Goal: Obtain resource: Download file/media

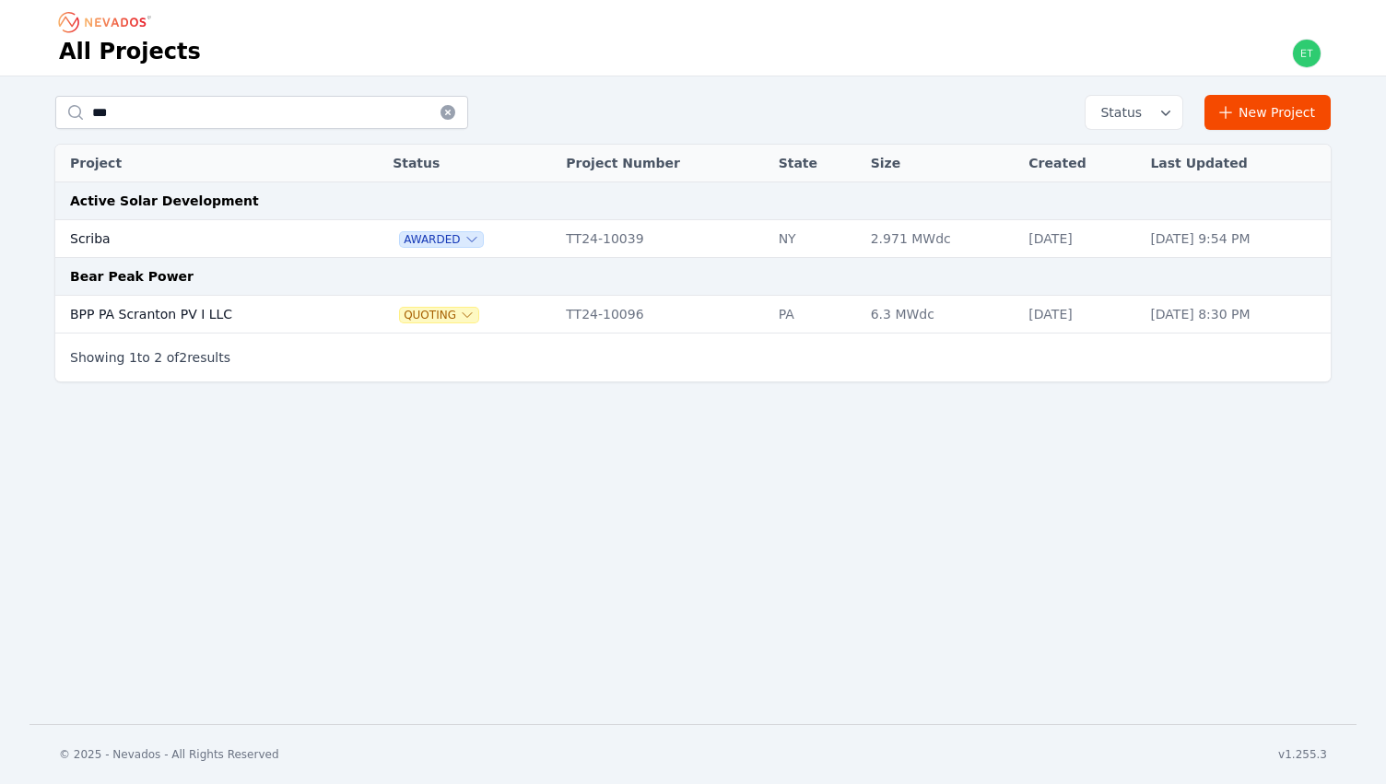
type input "***"
click at [219, 229] on td "Scriba" at bounding box center [204, 239] width 299 height 38
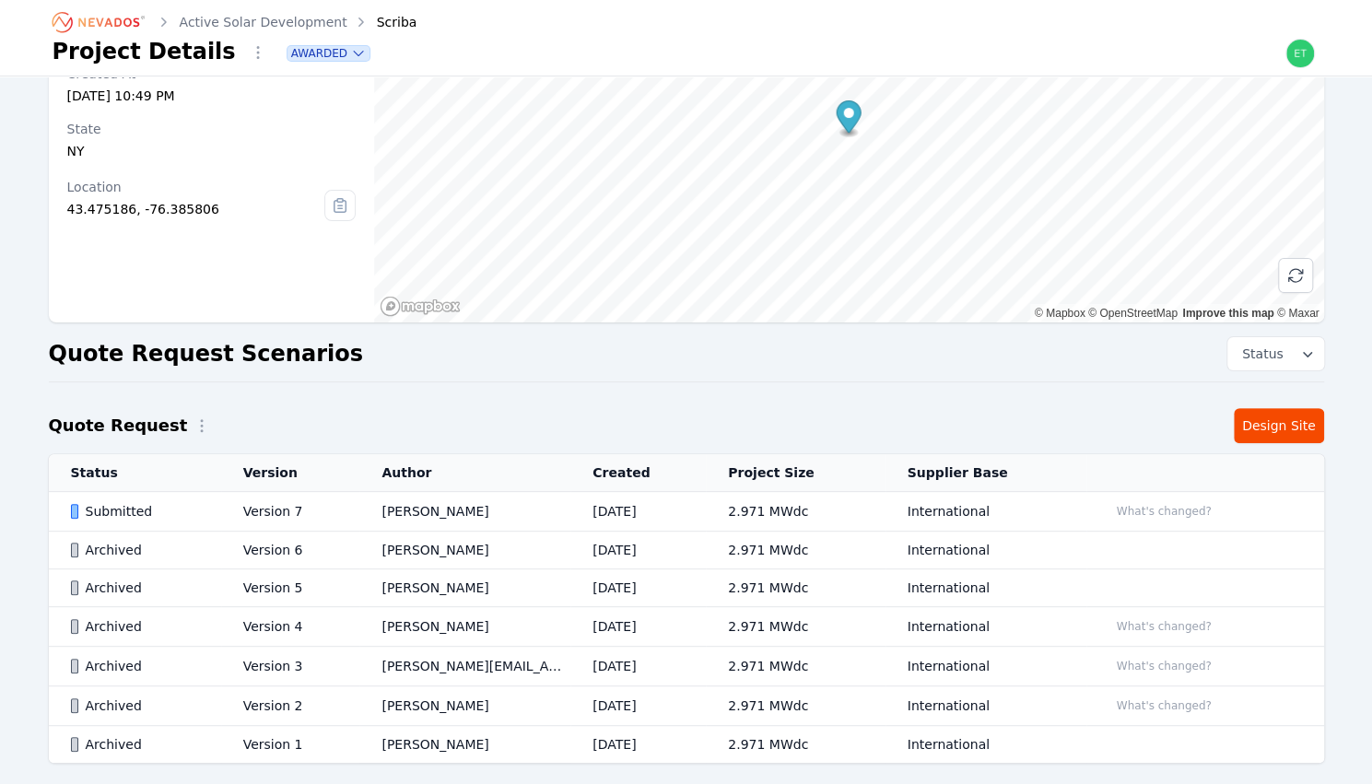
scroll to position [223, 0]
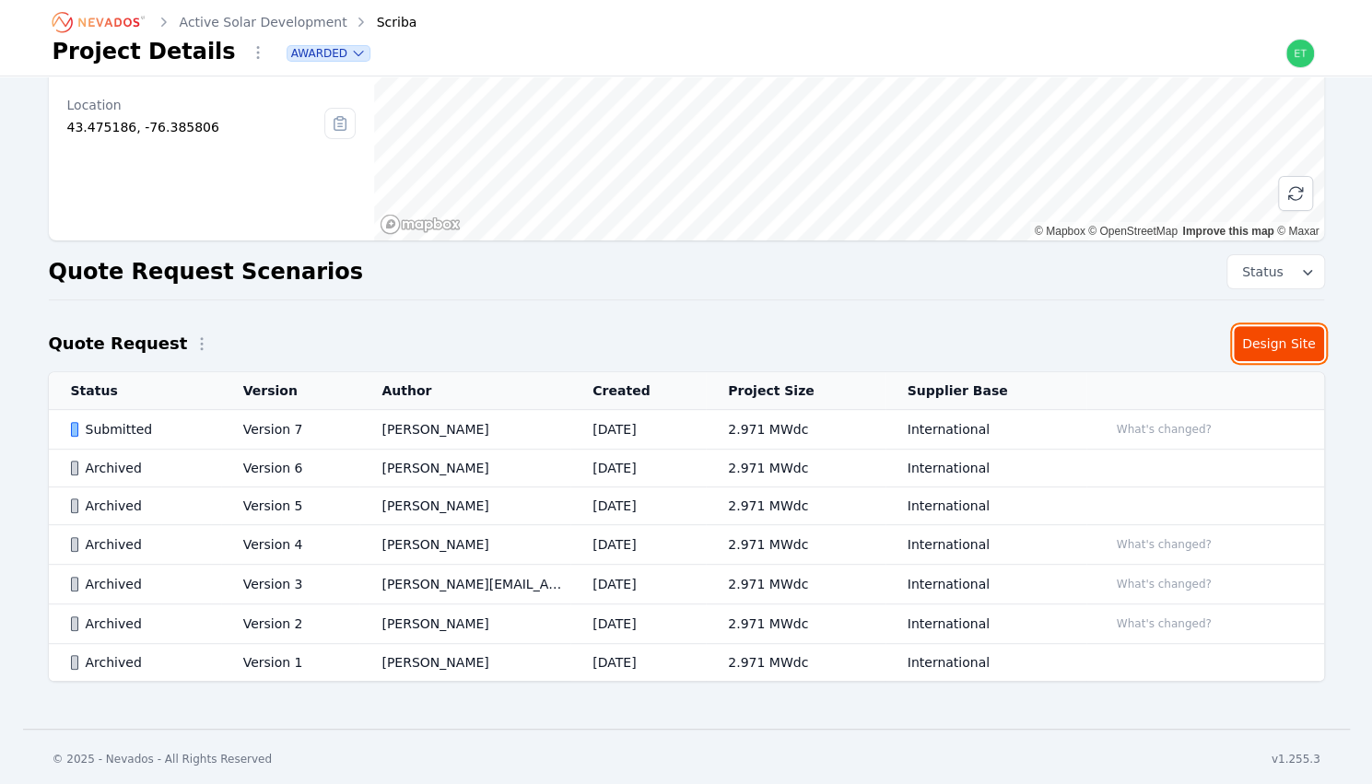
click at [1264, 355] on link "Design Site" at bounding box center [1279, 343] width 90 height 35
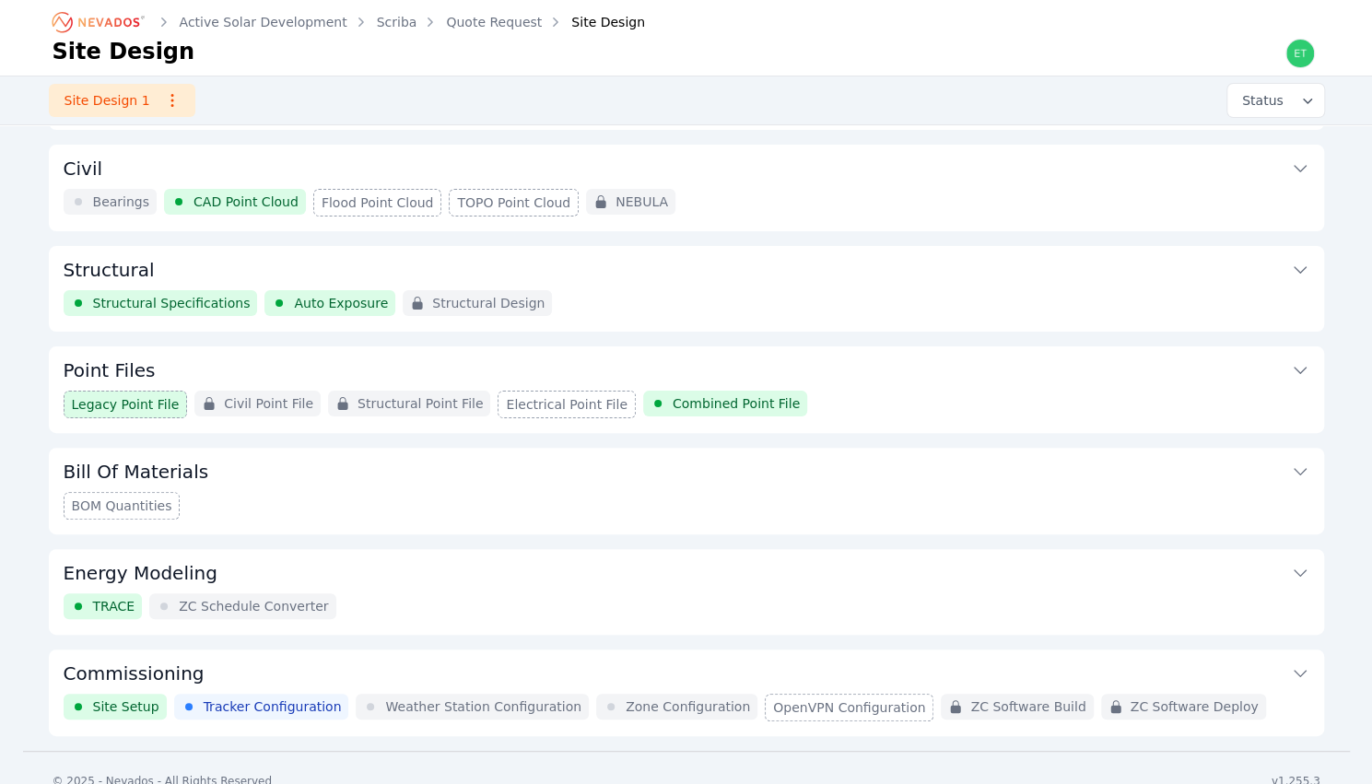
scroll to position [112, 0]
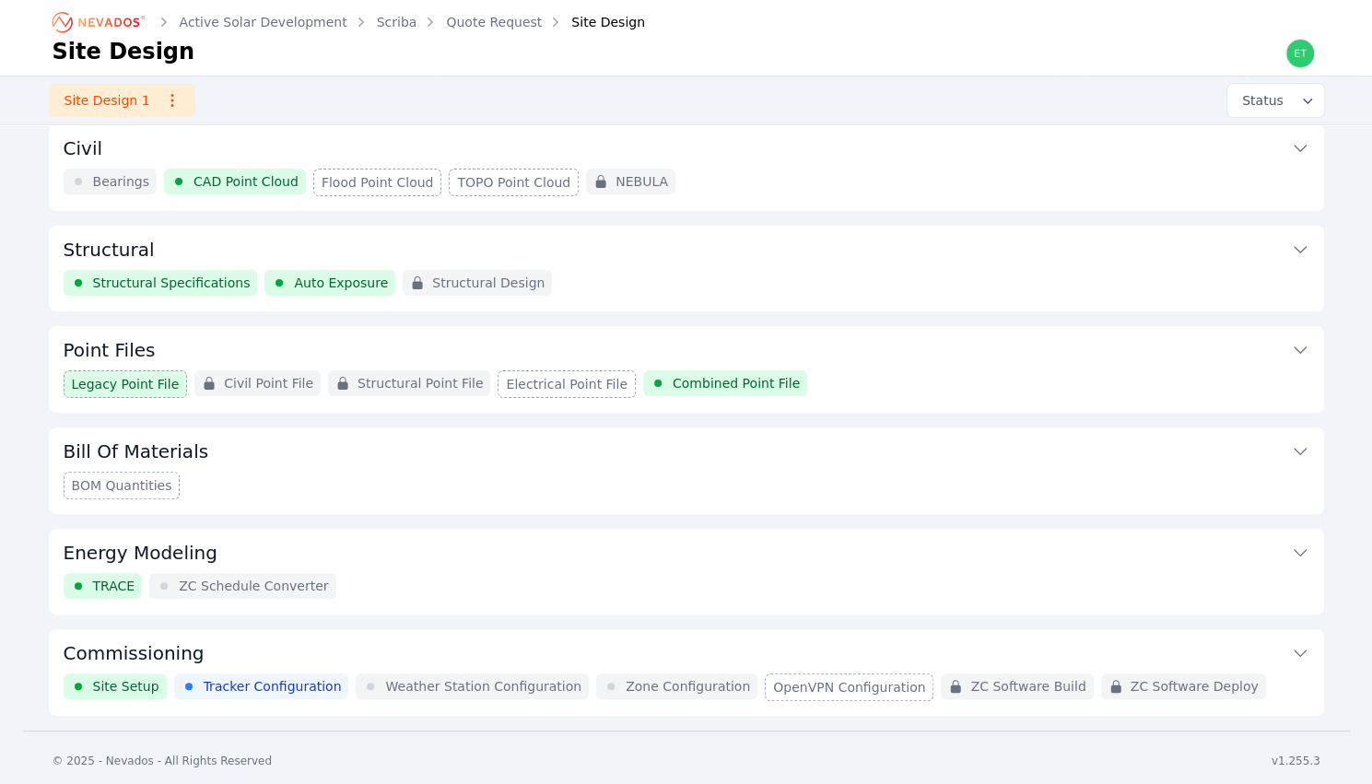
click at [1300, 648] on icon at bounding box center [1300, 653] width 18 height 18
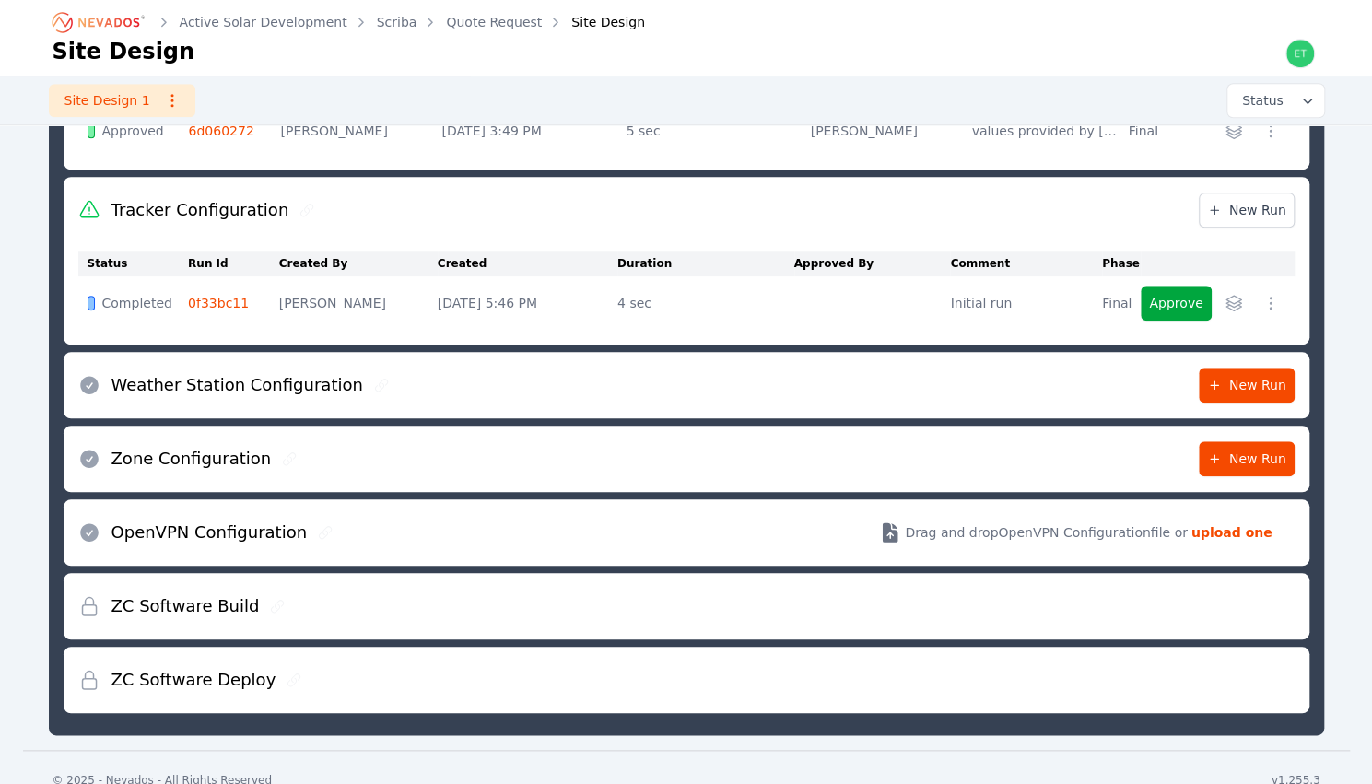
scroll to position [840, 0]
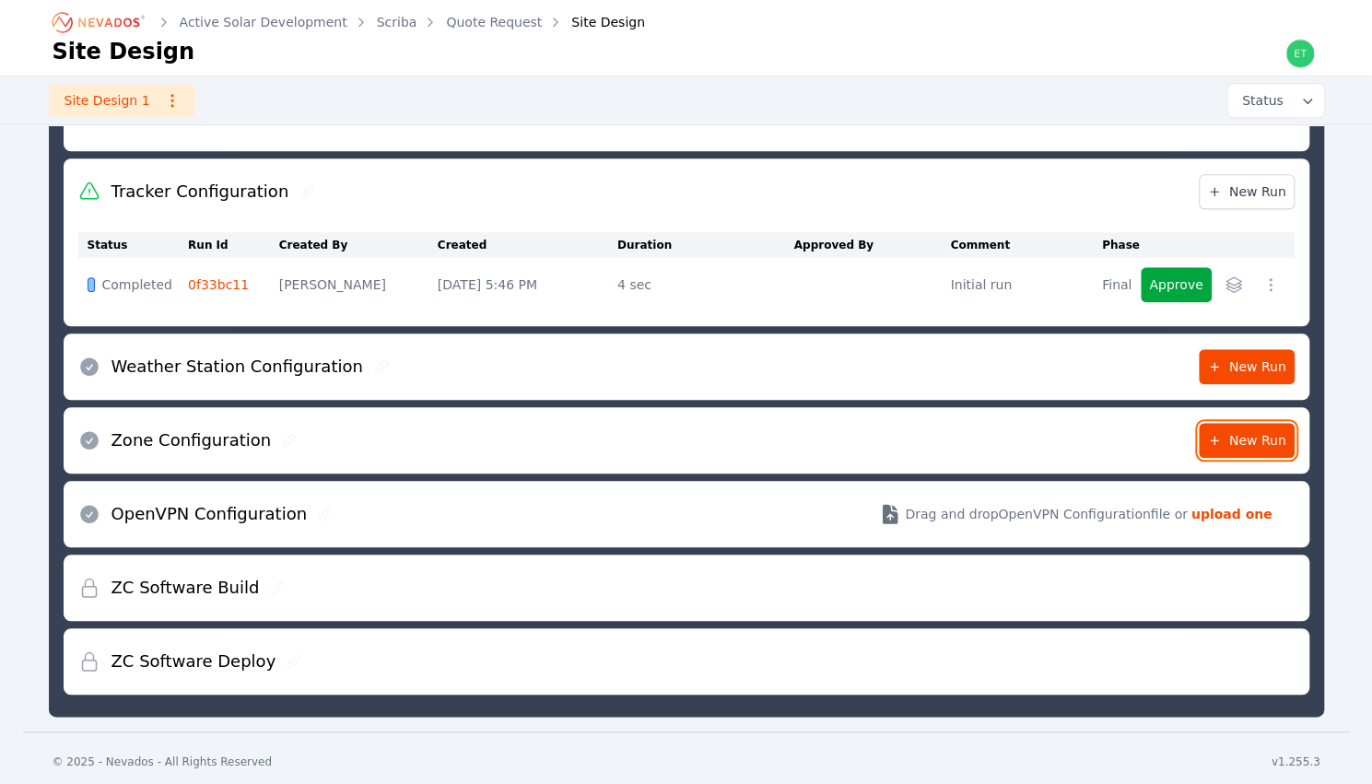
click at [1237, 434] on span "New Run" at bounding box center [1246, 440] width 79 height 18
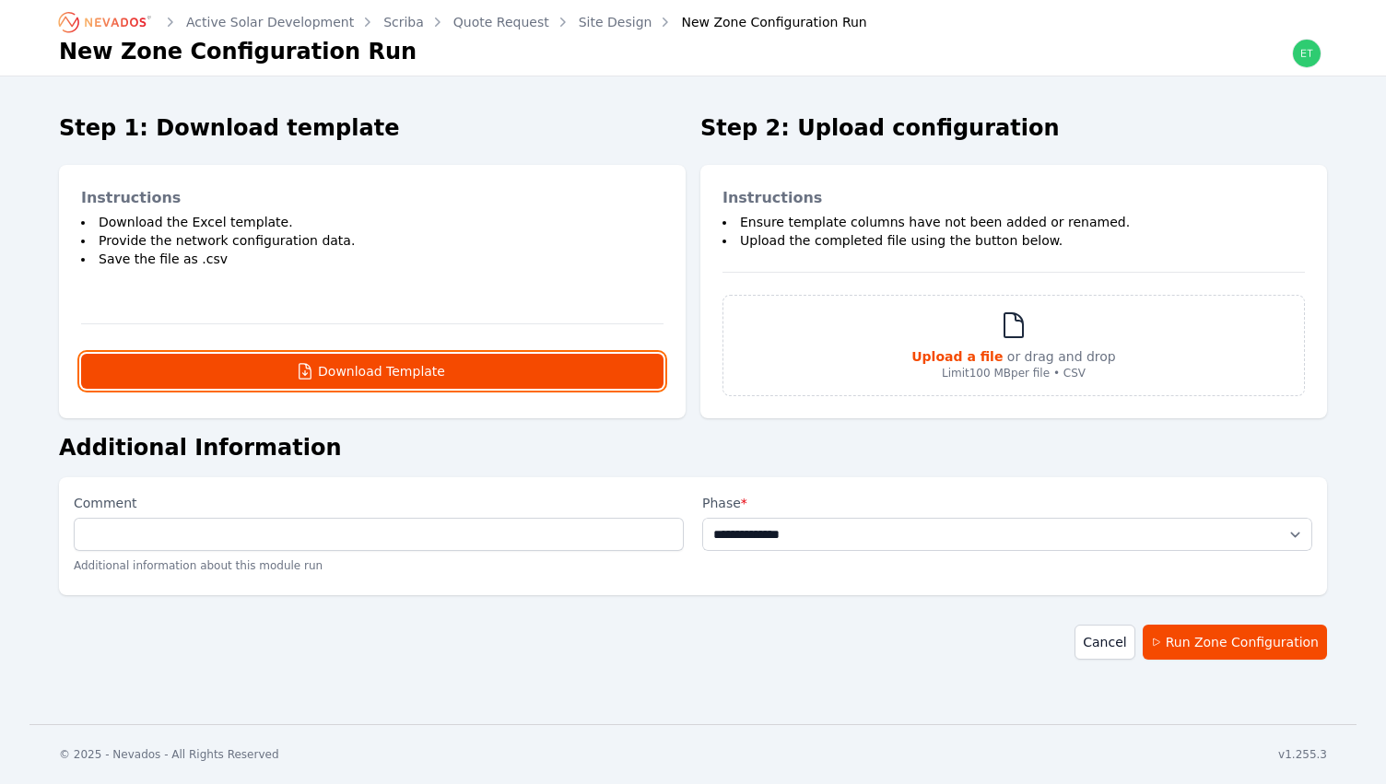
click at [380, 370] on button "Download Template" at bounding box center [372, 371] width 582 height 35
